Goal: Obtain resource: Download file/media

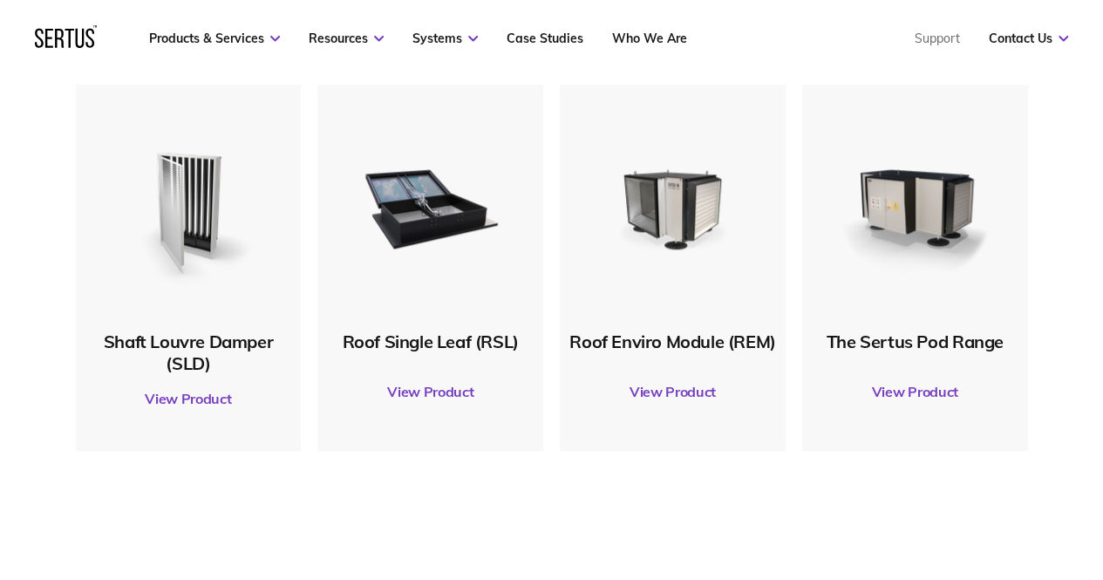
scroll to position [865, 0]
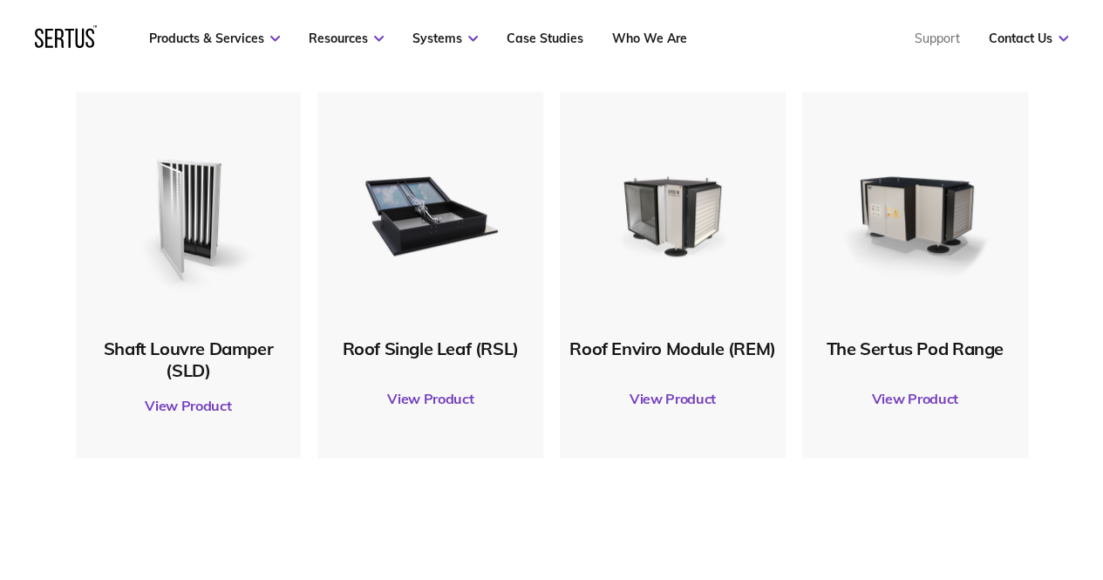
click at [928, 394] on link "View Product" at bounding box center [915, 398] width 208 height 49
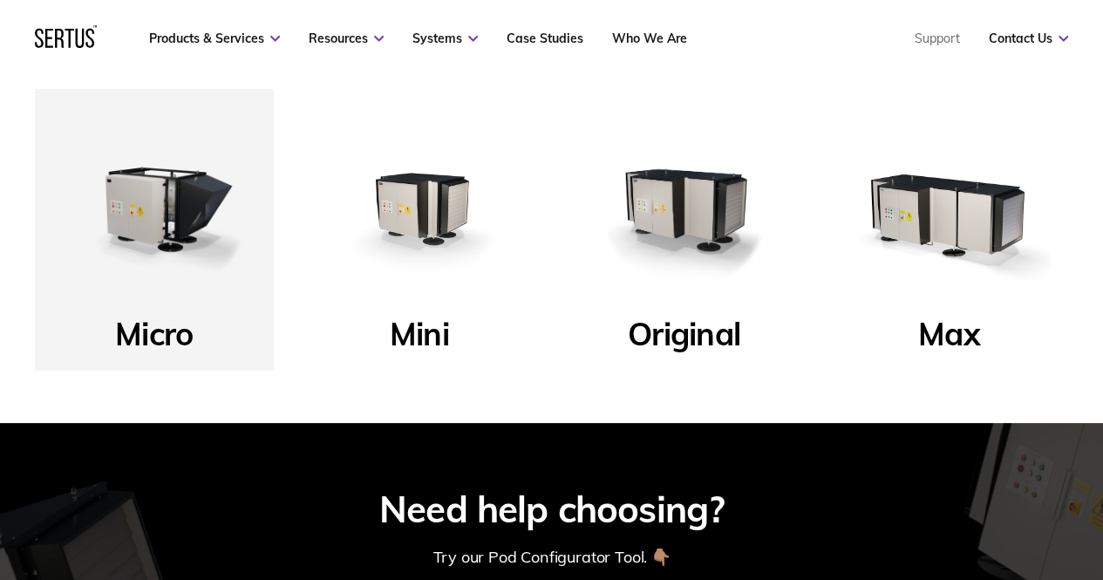
scroll to position [628, 0]
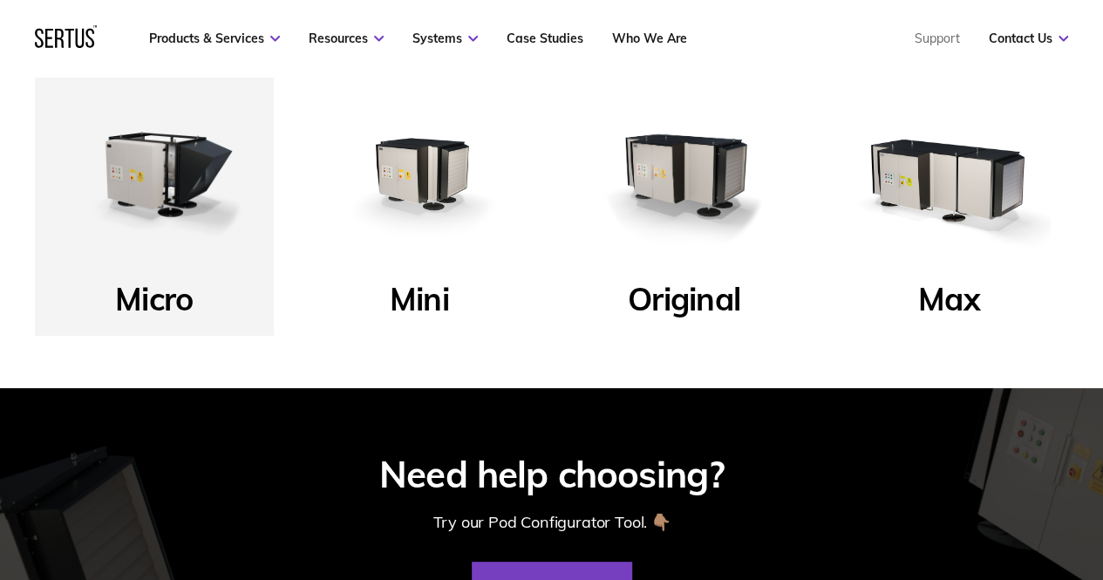
click at [409, 172] on img at bounding box center [419, 173] width 204 height 204
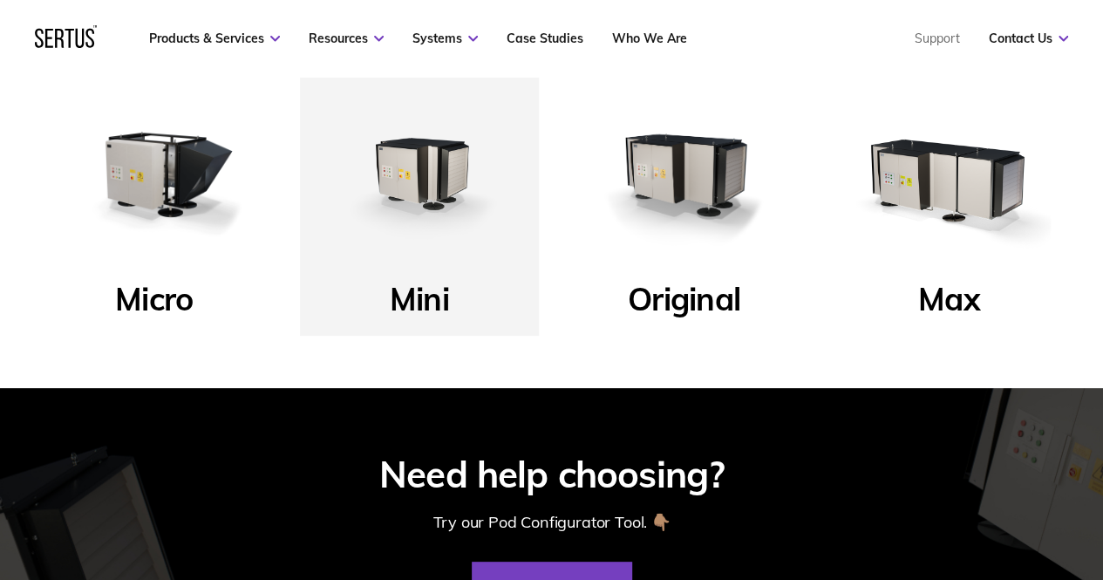
click at [409, 172] on img at bounding box center [419, 173] width 204 height 204
click at [420, 283] on p "Mini" at bounding box center [419, 304] width 59 height 50
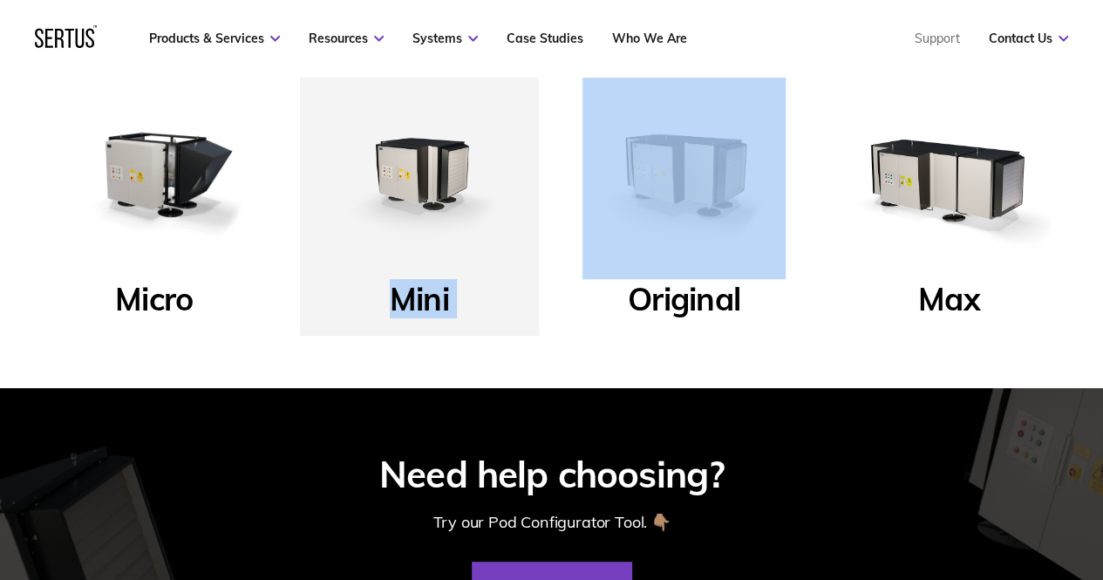
click at [420, 283] on p "Mini" at bounding box center [419, 304] width 59 height 50
click at [422, 194] on img at bounding box center [419, 173] width 204 height 204
click at [415, 153] on img at bounding box center [419, 173] width 204 height 204
click at [421, 294] on p "Mini" at bounding box center [419, 304] width 59 height 50
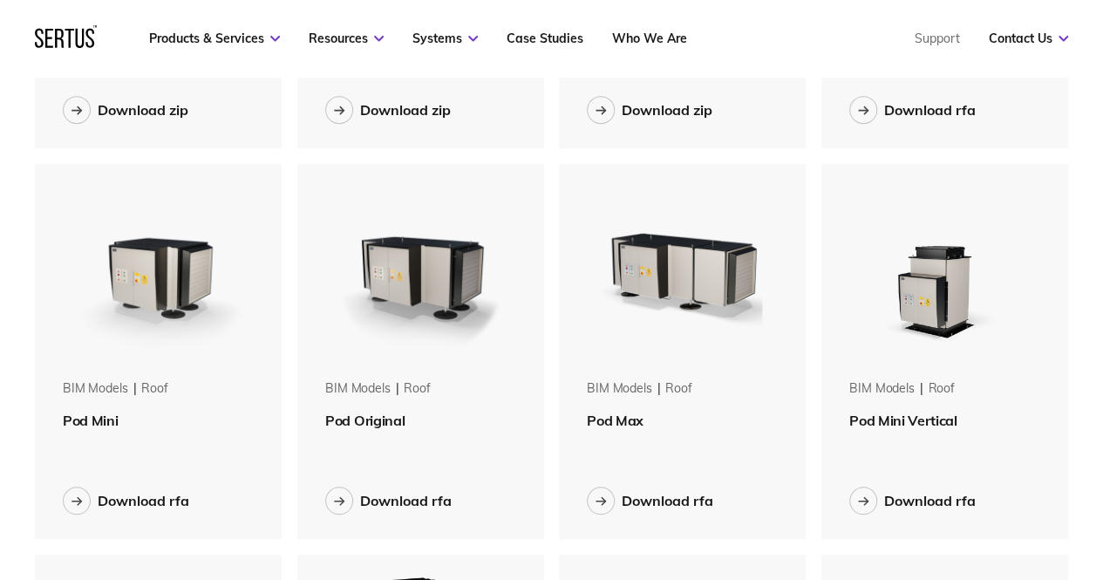
scroll to position [399, 0]
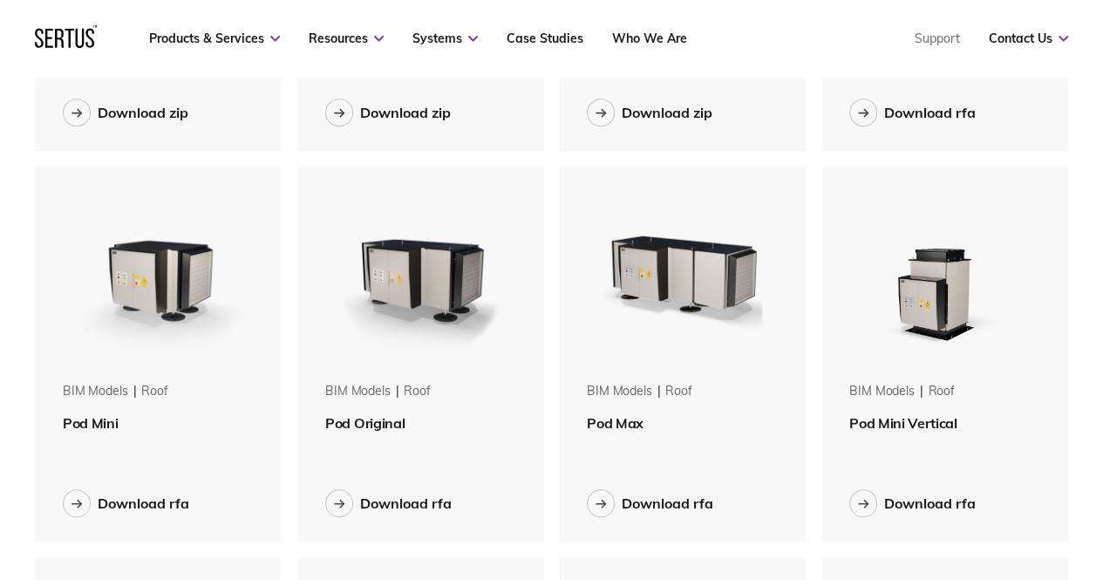
click at [105, 402] on div "BIM Models roof" at bounding box center [158, 398] width 191 height 31
click at [150, 268] on img at bounding box center [157, 271] width 209 height 209
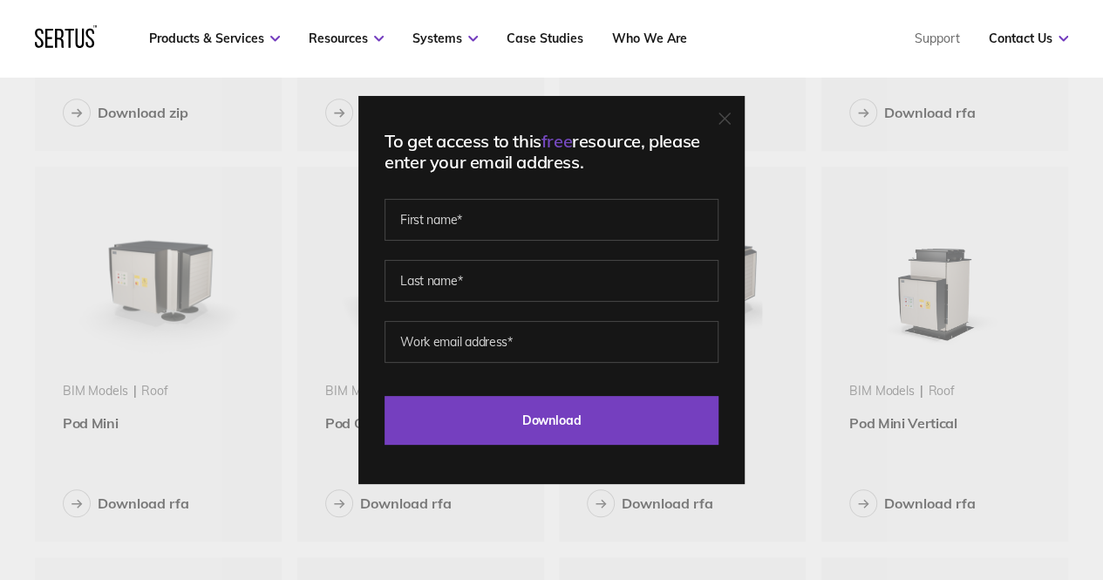
click at [730, 117] on icon at bounding box center [724, 118] width 10 height 10
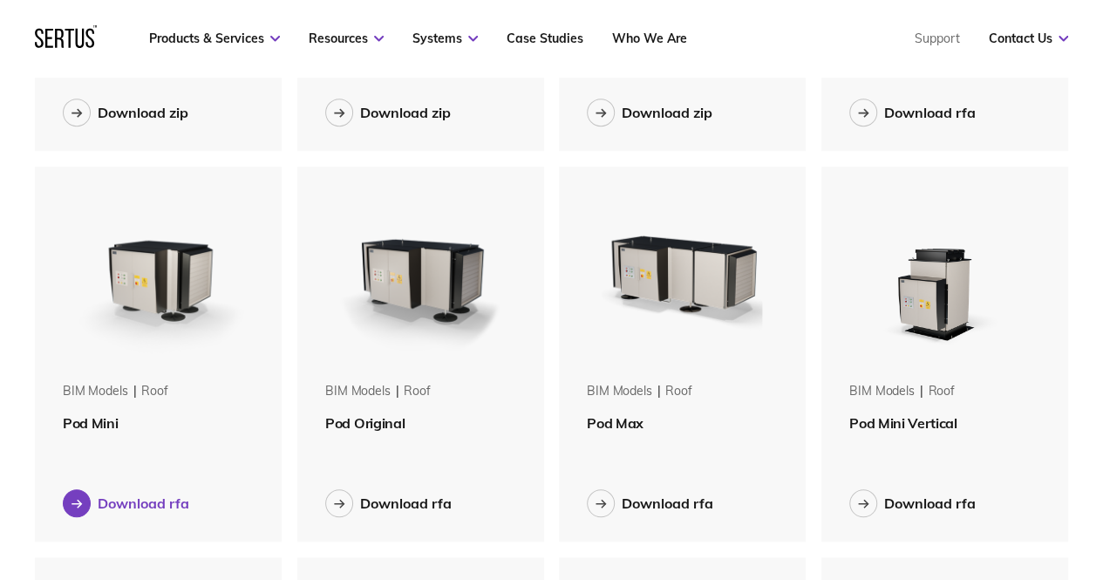
click at [78, 499] on icon at bounding box center [76, 504] width 11 height 10
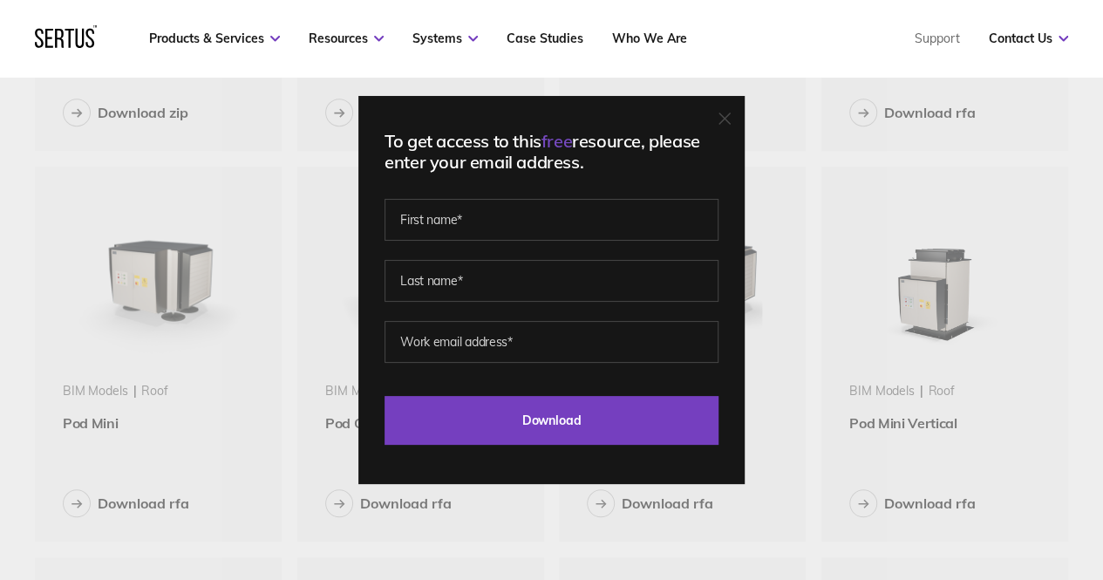
click at [731, 114] on icon at bounding box center [724, 118] width 12 height 12
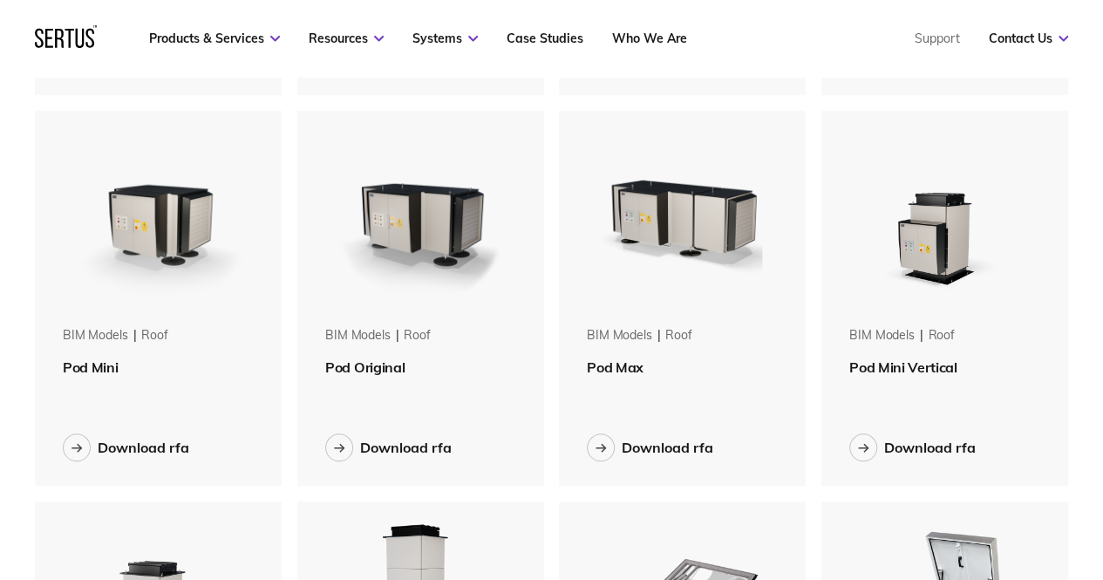
scroll to position [449, 0]
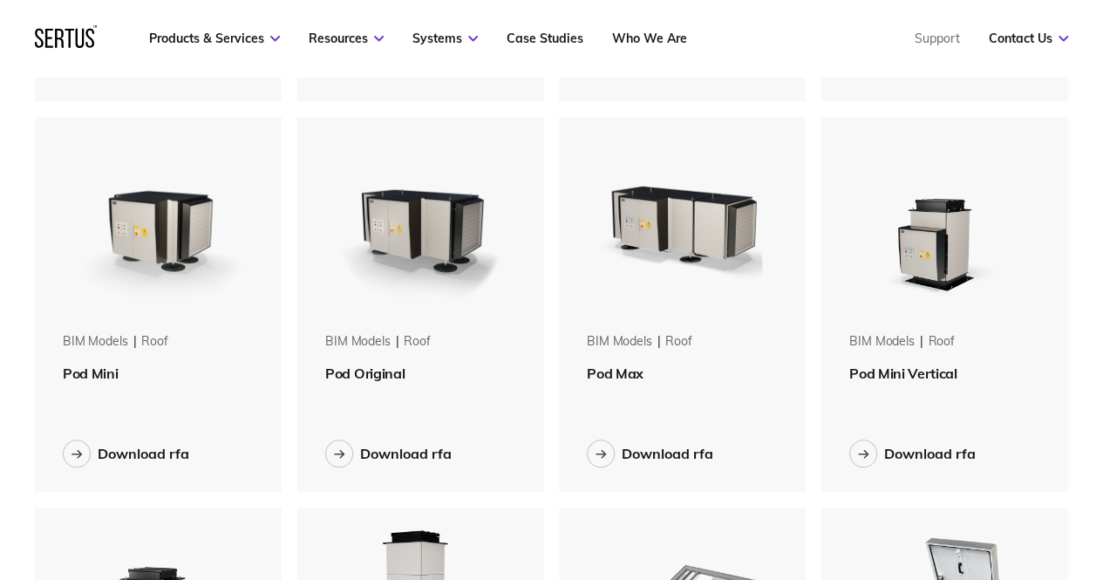
click at [144, 225] on img at bounding box center [157, 221] width 209 height 209
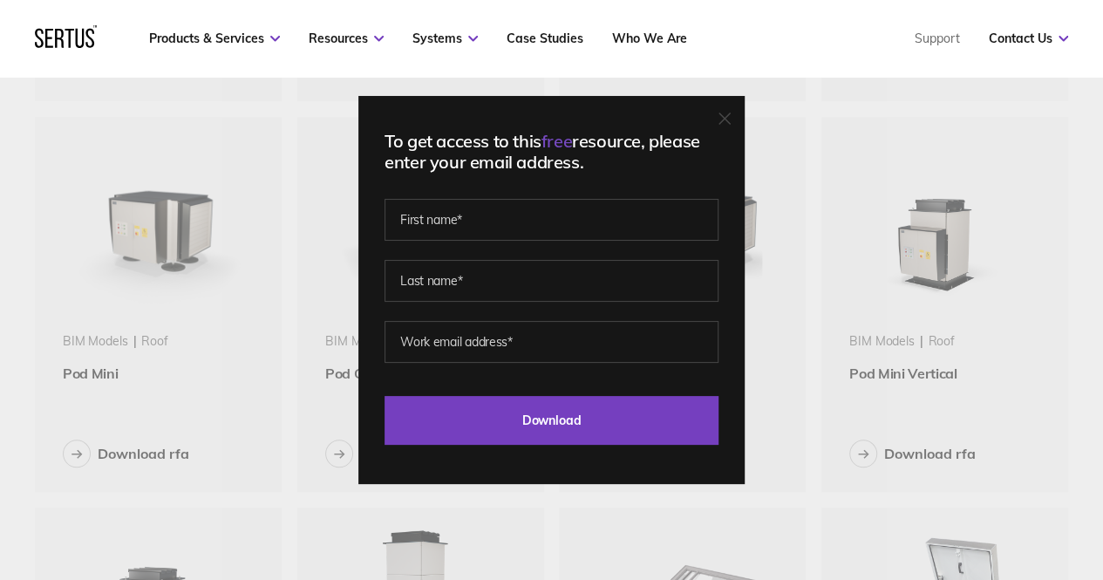
click at [730, 117] on icon at bounding box center [724, 118] width 10 height 10
